Goal: Task Accomplishment & Management: Manage account settings

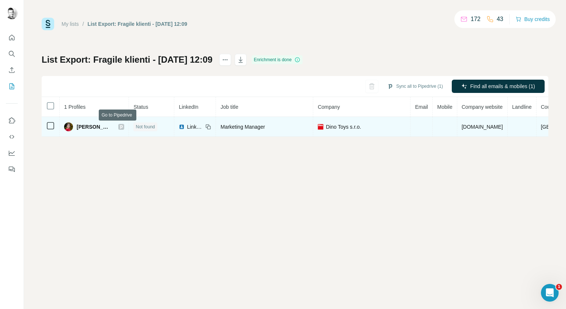
click at [119, 125] on icon at bounding box center [121, 127] width 4 height 6
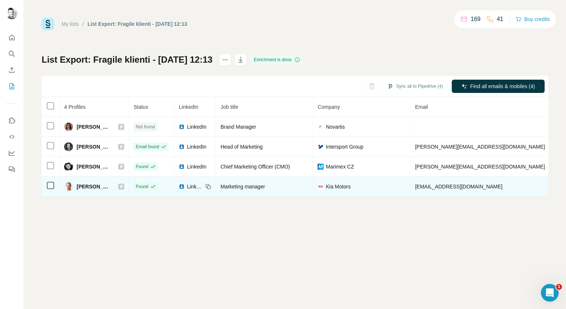
click at [123, 185] on icon at bounding box center [121, 186] width 4 height 6
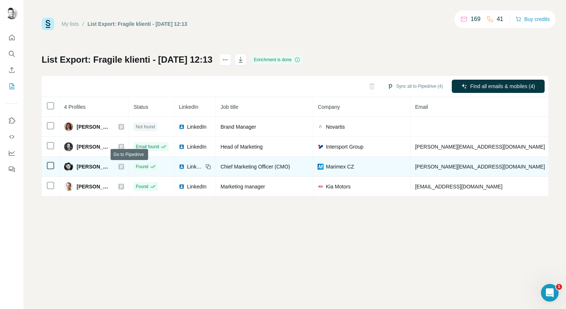
click at [123, 167] on icon at bounding box center [121, 167] width 4 height 6
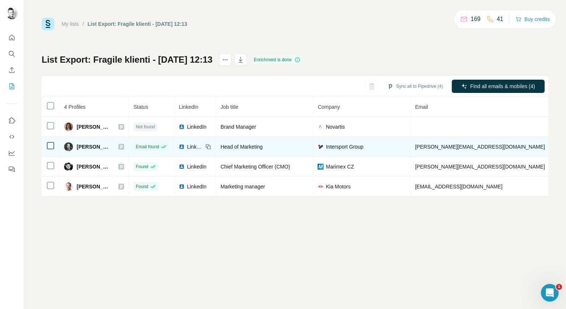
click at [123, 146] on icon at bounding box center [121, 147] width 4 height 6
